Goal: Task Accomplishment & Management: Complete application form

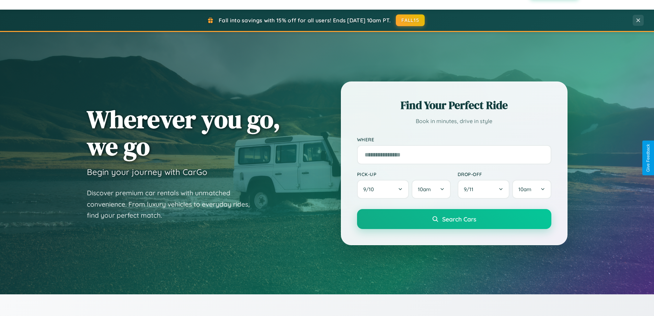
scroll to position [1322, 0]
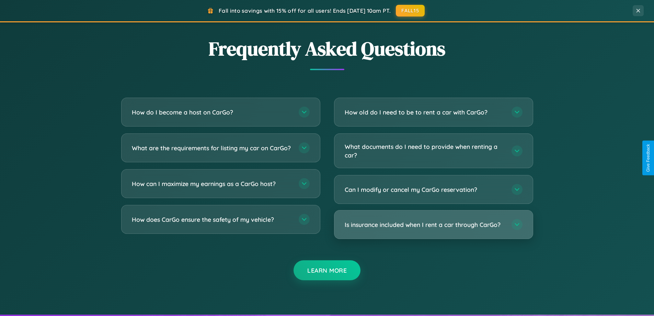
click at [434, 224] on h3 "Is insurance included when I rent a car through CarGo?" at bounding box center [425, 224] width 160 height 9
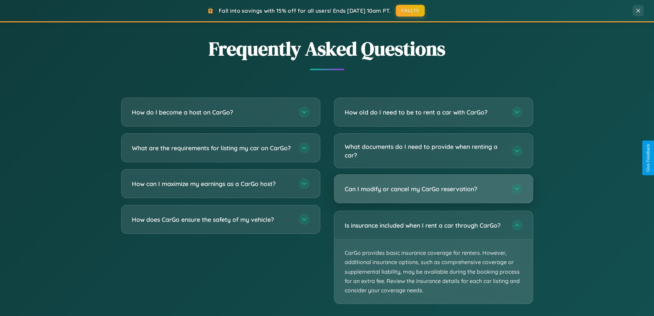
click at [434, 189] on h3 "Can I modify or cancel my CarGo reservation?" at bounding box center [425, 188] width 160 height 9
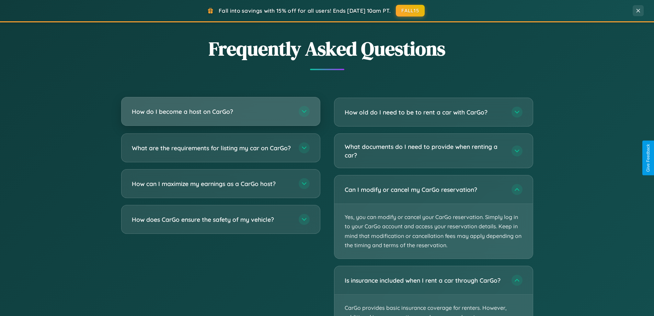
click at [221, 111] on h3 "How do I become a host on CarGo?" at bounding box center [212, 111] width 160 height 9
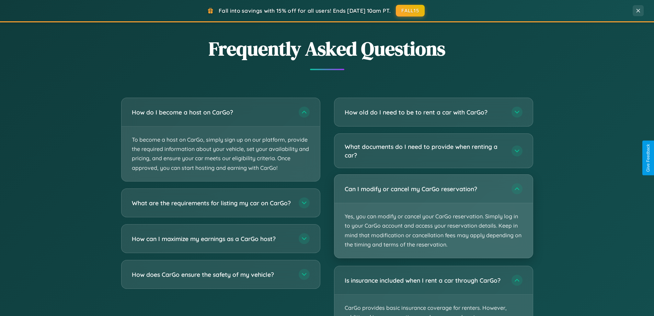
click at [434, 216] on p "Yes, you can modify or cancel your CarGo reservation. Simply log in to your Car…" at bounding box center [434, 230] width 199 height 55
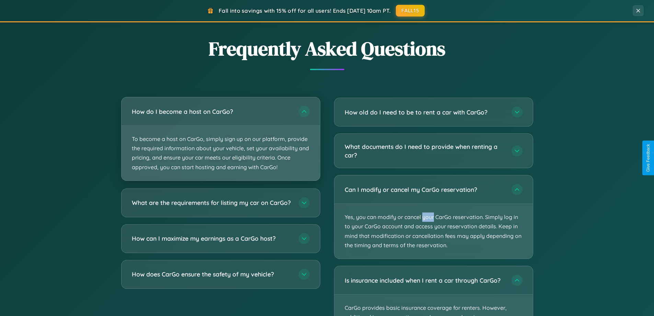
click at [221, 139] on p "To become a host on CarGo, simply sign up on our platform, provide the required…" at bounding box center [221, 153] width 199 height 55
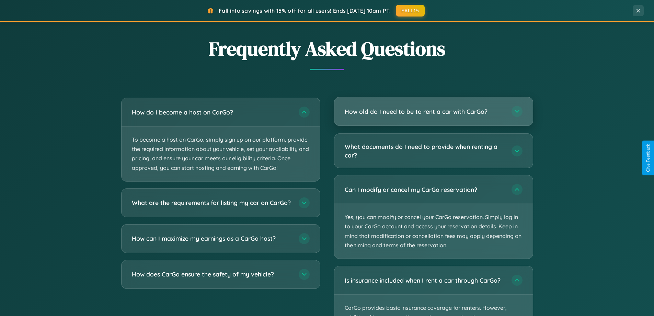
click at [434, 111] on h3 "How old do I need to be to rent a car with CarGo?" at bounding box center [425, 111] width 160 height 9
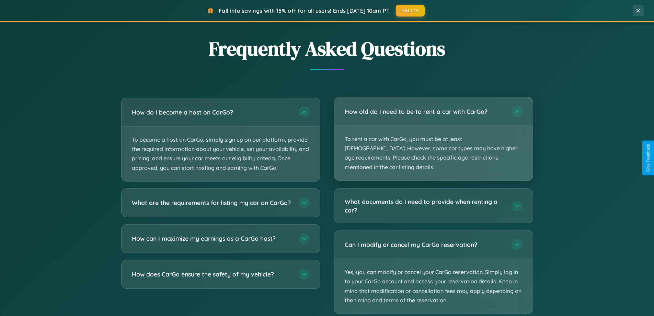
click at [434, 134] on p "To rent a car with CarGo, you must be at least [DEMOGRAPHIC_DATA]. However, som…" at bounding box center [434, 153] width 199 height 55
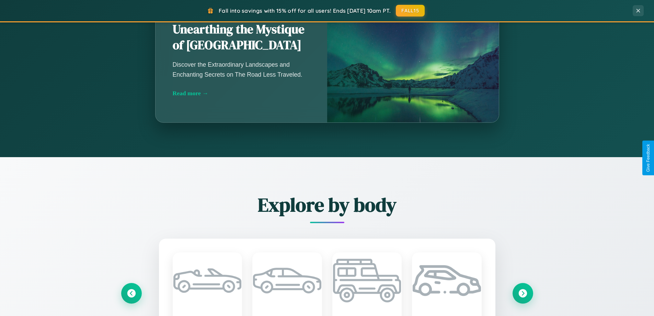
scroll to position [473, 0]
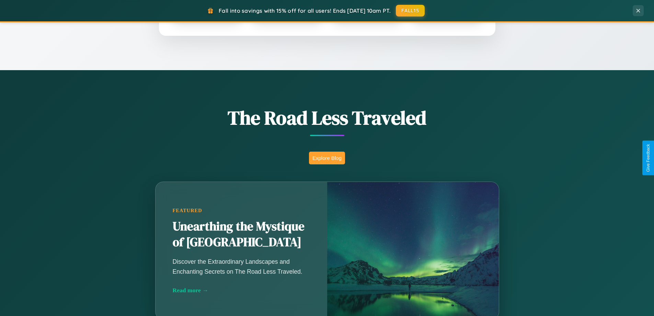
click at [327, 158] on button "Explore Blog" at bounding box center [327, 158] width 36 height 13
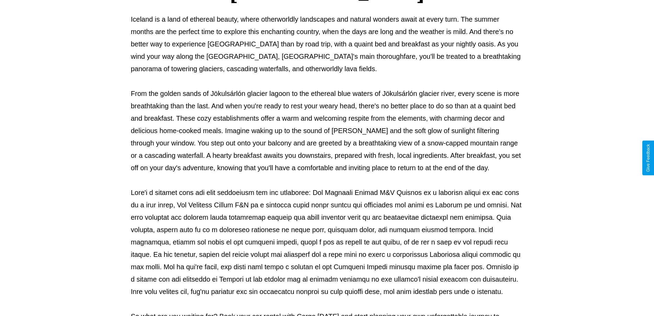
scroll to position [222, 0]
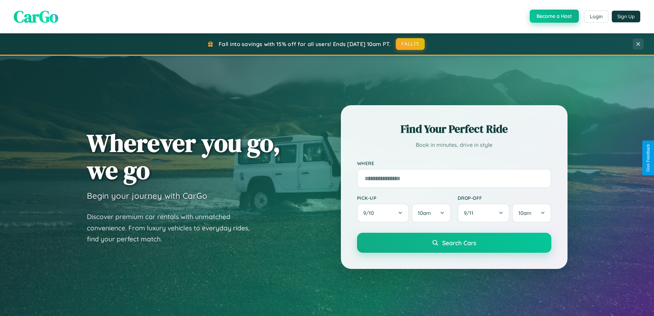
click at [554, 16] on button "Become a Host" at bounding box center [554, 16] width 49 height 13
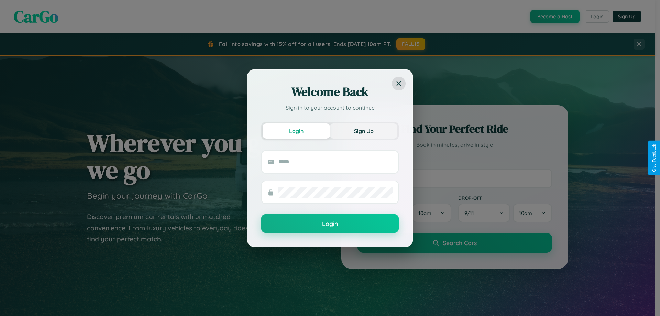
click at [363, 131] on button "Sign Up" at bounding box center [363, 130] width 67 height 15
